Goal: Transaction & Acquisition: Purchase product/service

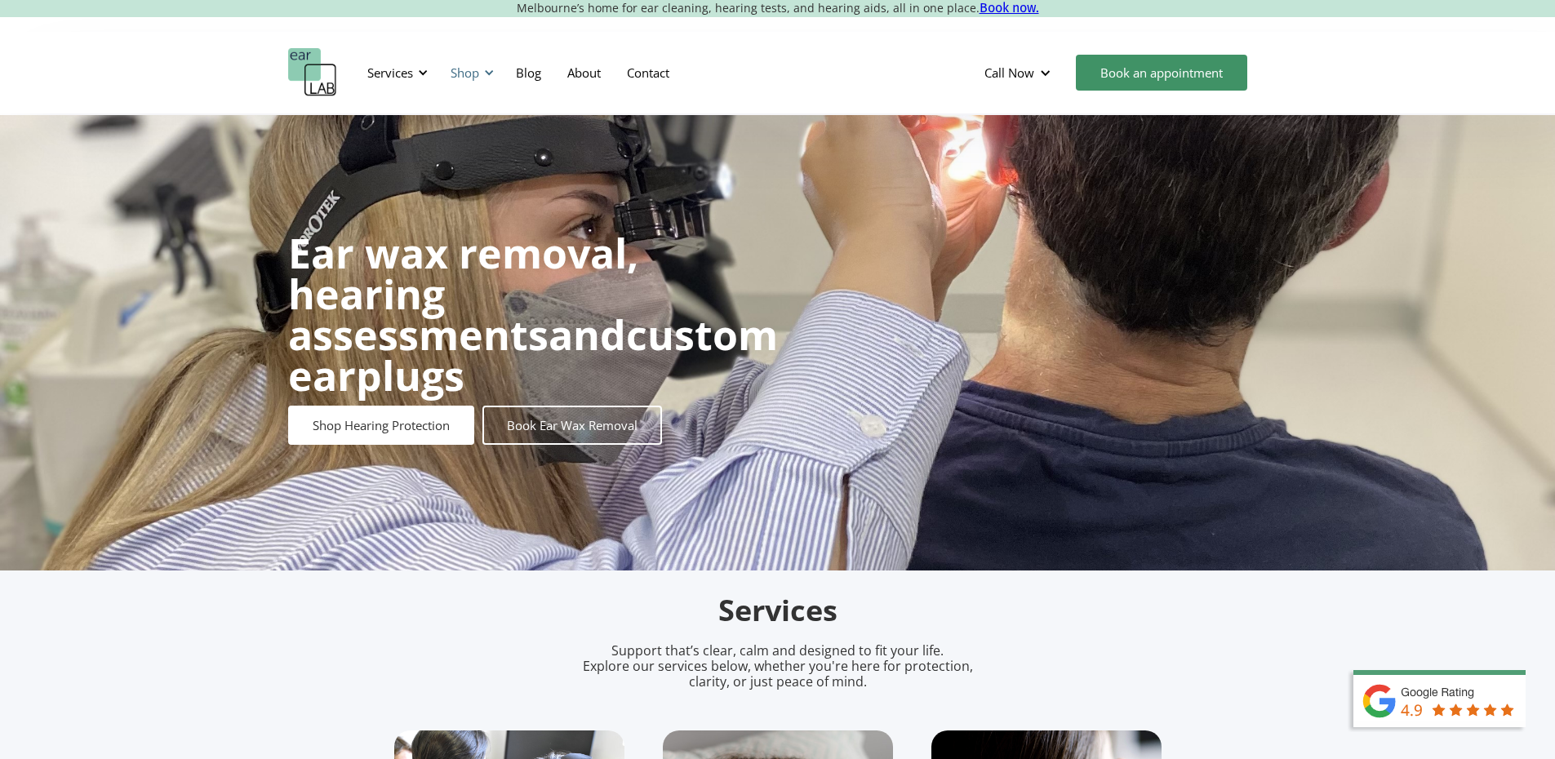
drag, startPoint x: 0, startPoint y: 0, endPoint x: 482, endPoint y: 77, distance: 488.4
click at [482, 77] on div "Shop" at bounding box center [470, 72] width 58 height 49
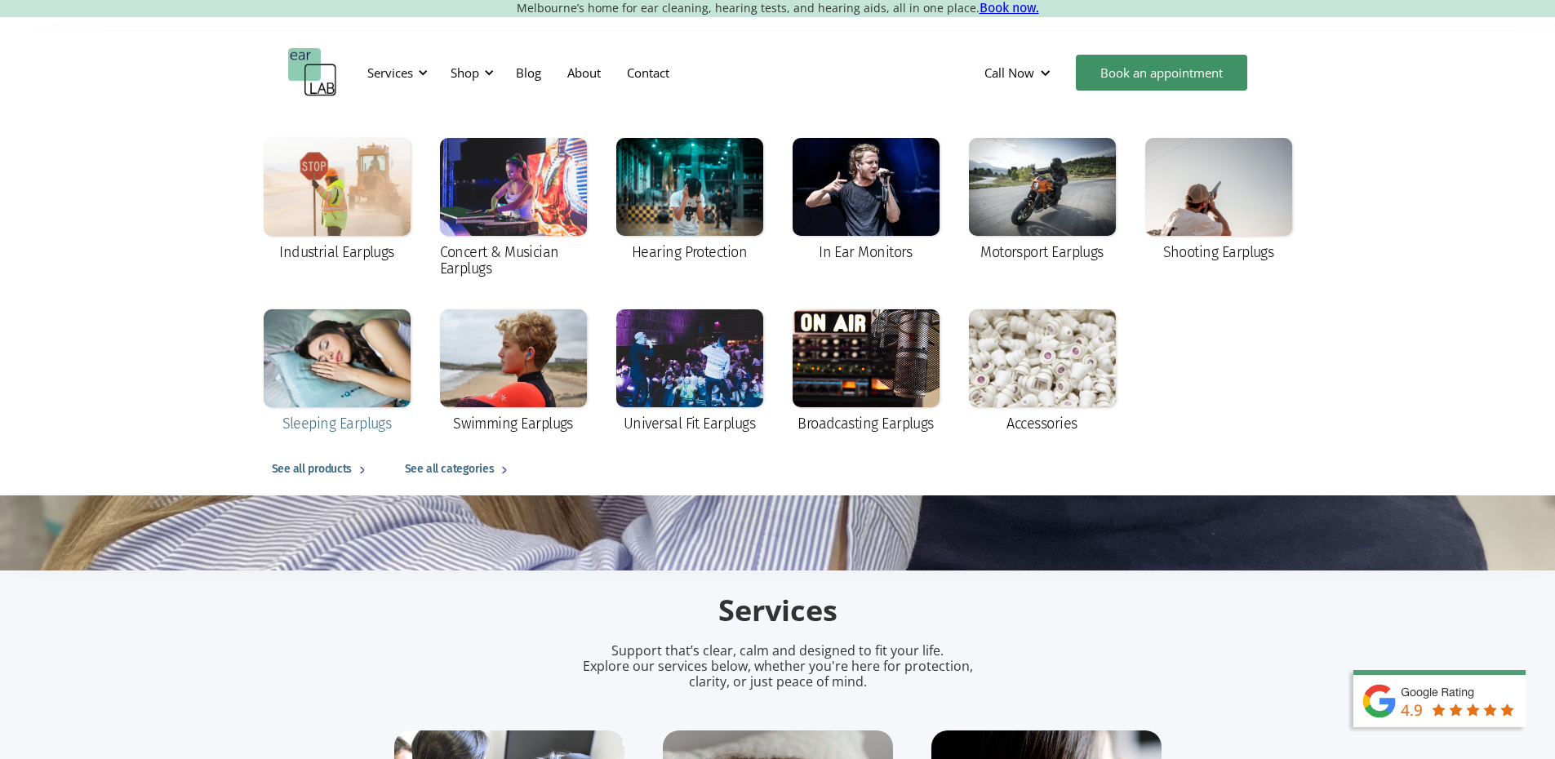
click at [375, 405] on div at bounding box center [337, 358] width 147 height 98
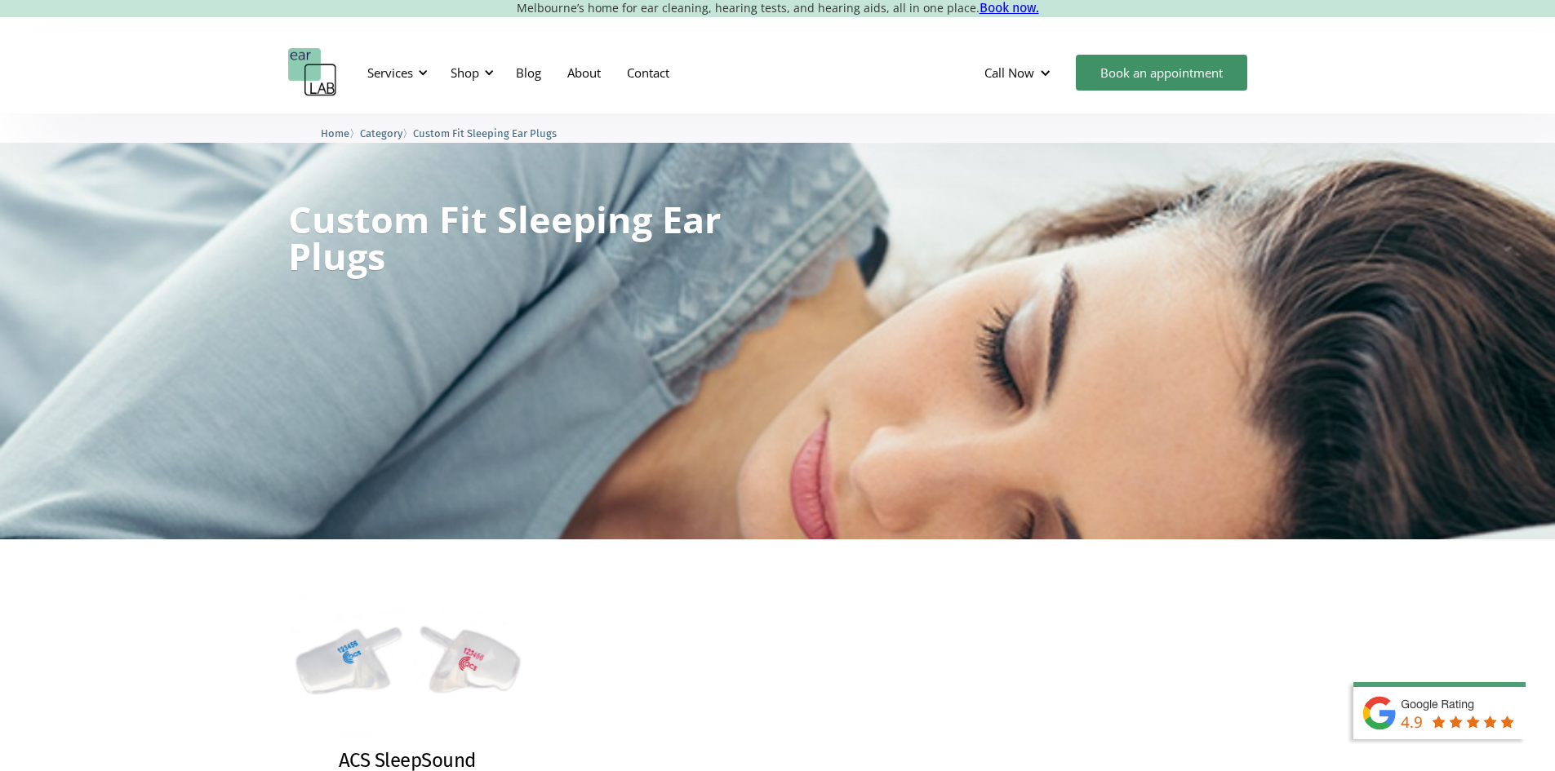
click at [402, 628] on img at bounding box center [407, 662] width 262 height 182
